Goal: Communication & Community: Participate in discussion

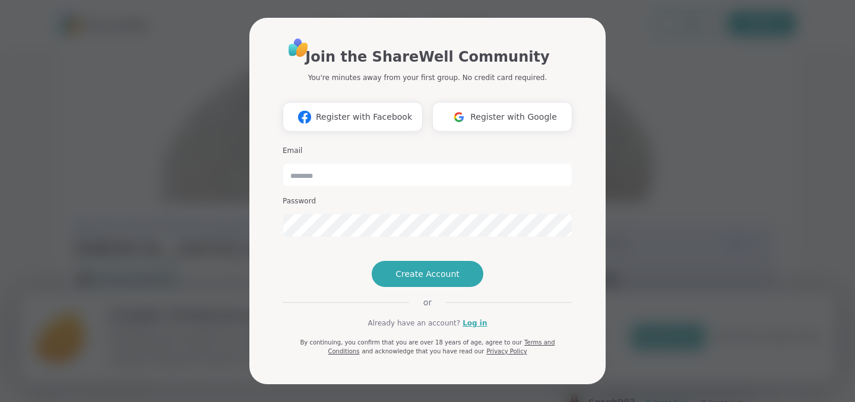
click at [634, 196] on div "Join the ShareWell Community You're minutes away from your first group. No cred…" at bounding box center [427, 201] width 840 height 402
drag, startPoint x: 475, startPoint y: 353, endPoint x: 476, endPoint y: 344, distance: 8.9
click at [475, 329] on link "Log in" at bounding box center [474, 323] width 24 height 11
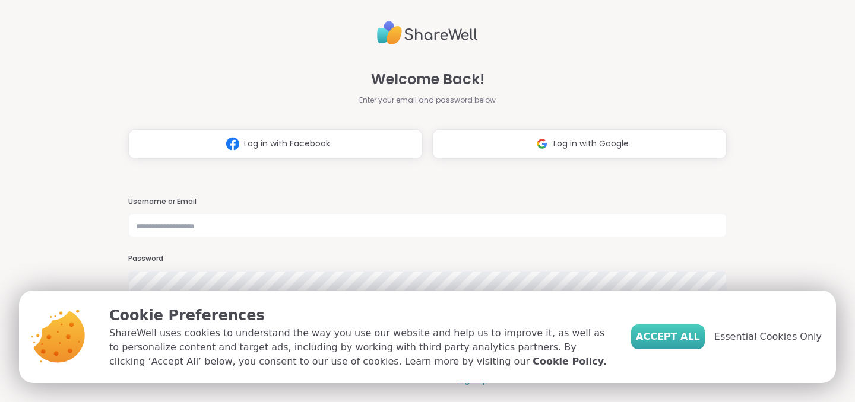
click at [700, 340] on span "Accept All" at bounding box center [668, 337] width 64 height 14
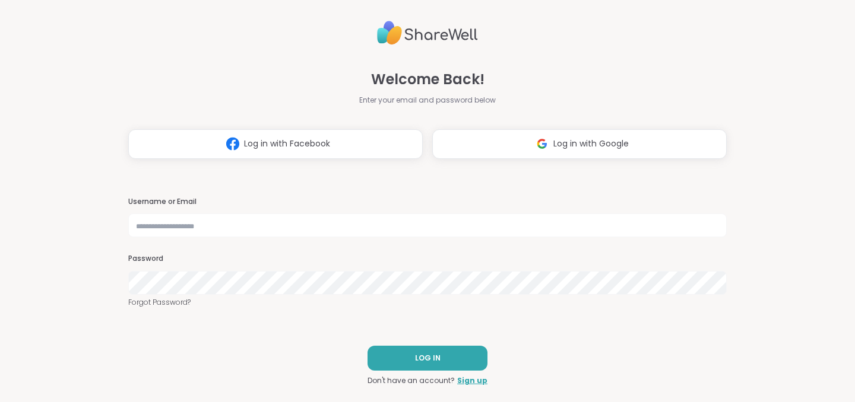
click at [229, 211] on div "Username or Email" at bounding box center [427, 217] width 598 height 41
click at [222, 220] on input "text" at bounding box center [427, 226] width 598 height 24
type input "**********"
click at [452, 363] on button "LOG IN" at bounding box center [427, 358] width 120 height 25
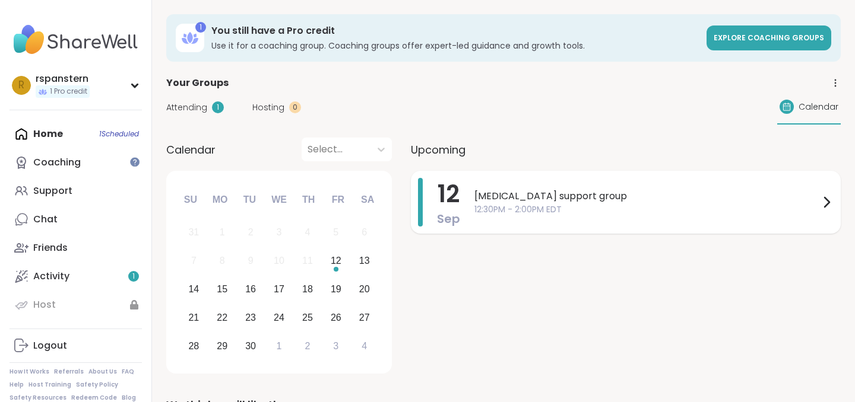
click at [829, 203] on icon at bounding box center [826, 202] width 5 height 9
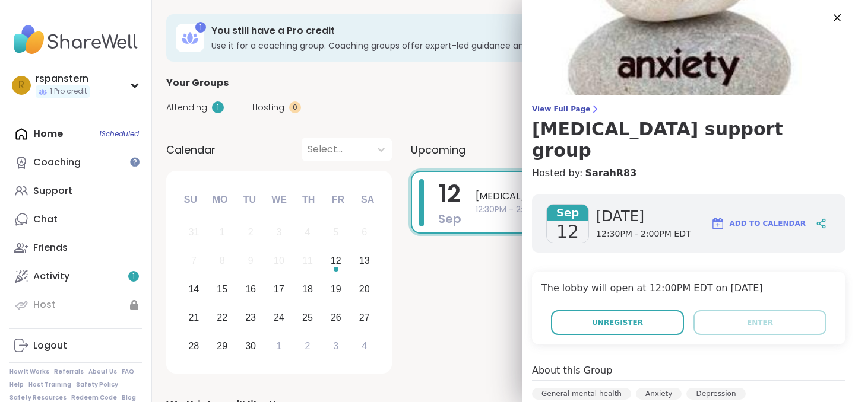
click at [475, 304] on div "12 Sep Depression & Anxiety support group 12:30PM - 2:00PM EDT" at bounding box center [626, 274] width 430 height 207
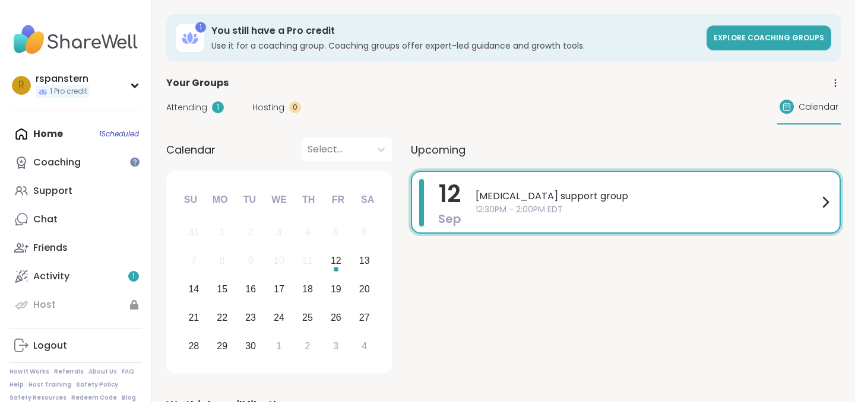
click at [827, 201] on icon at bounding box center [825, 202] width 5 height 9
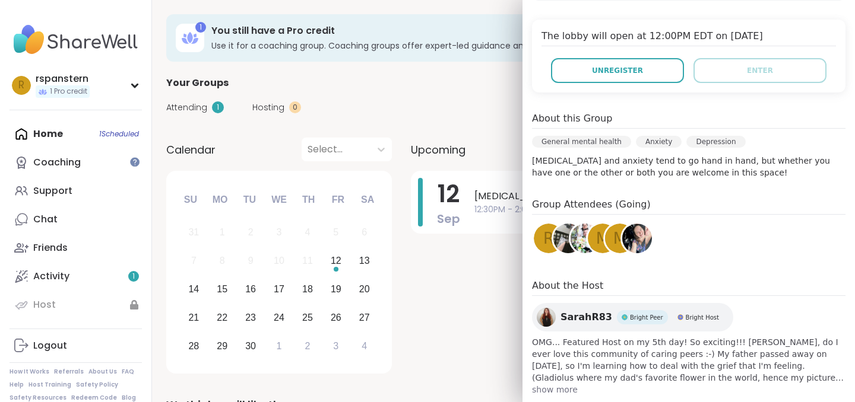
scroll to position [253, 0]
click at [464, 321] on div "12 Sep Depression & Anxiety support group 12:30PM - 2:00PM EDT" at bounding box center [626, 274] width 430 height 207
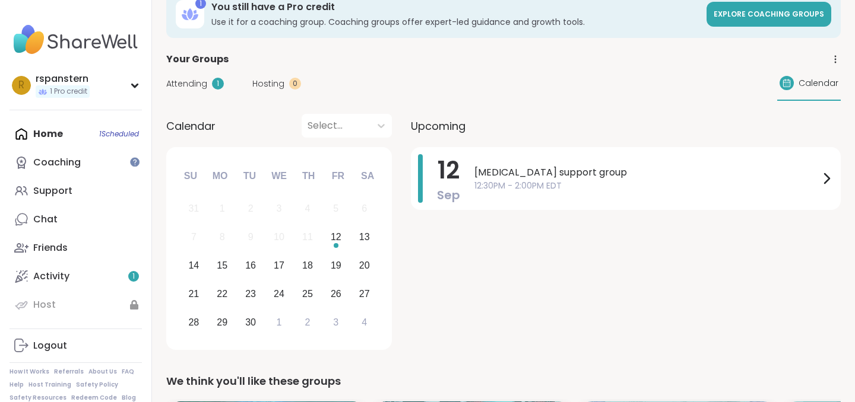
scroll to position [0, 0]
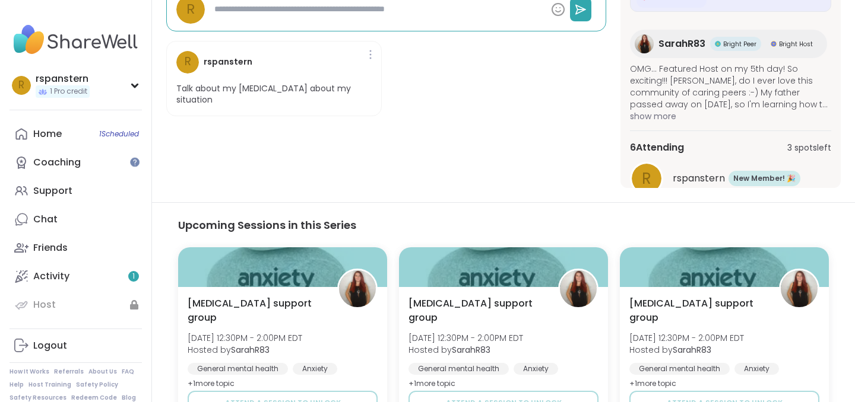
scroll to position [174, 0]
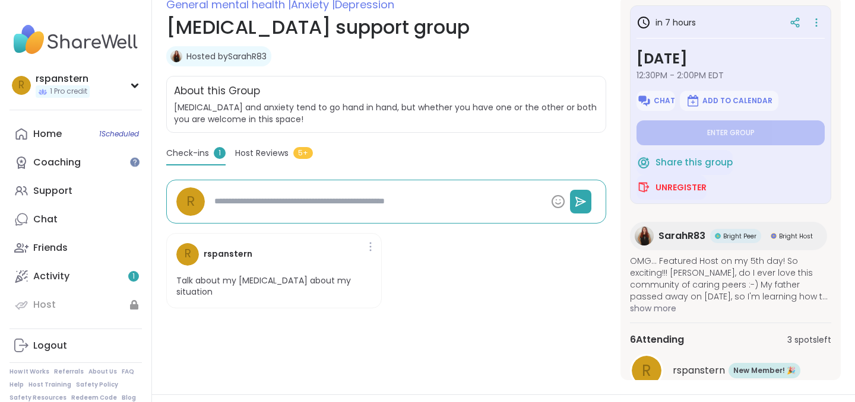
type textarea "*"
